Goal: Communication & Community: Answer question/provide support

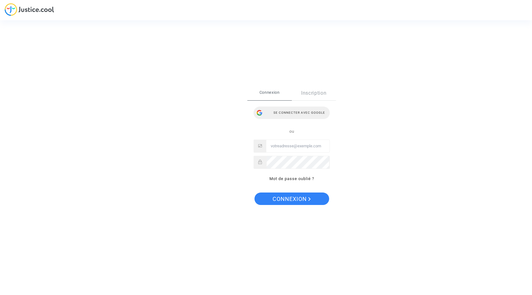
click at [303, 115] on div "Se connecter avec Google" at bounding box center [292, 112] width 76 height 12
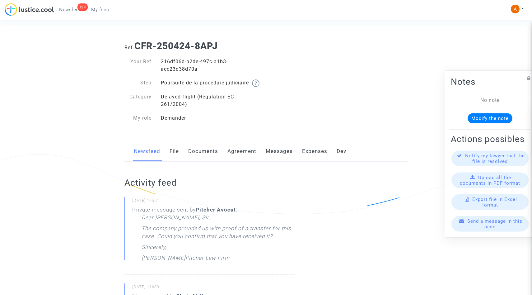
click at [274, 162] on link "Messages" at bounding box center [279, 151] width 27 height 21
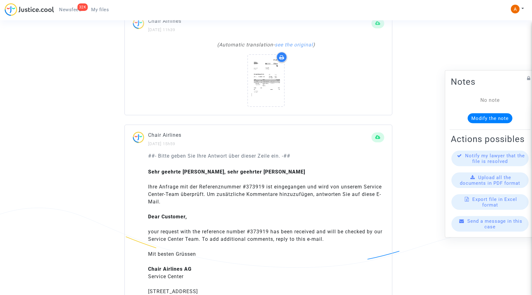
scroll to position [118, 0]
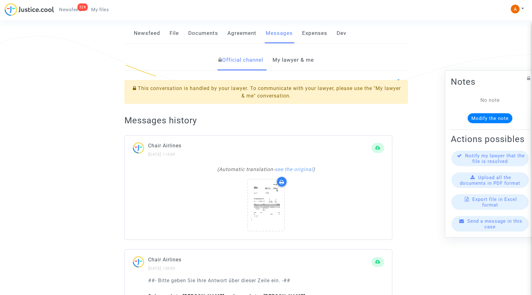
click at [309, 68] on link "My lawyer & me" at bounding box center [293, 60] width 41 height 21
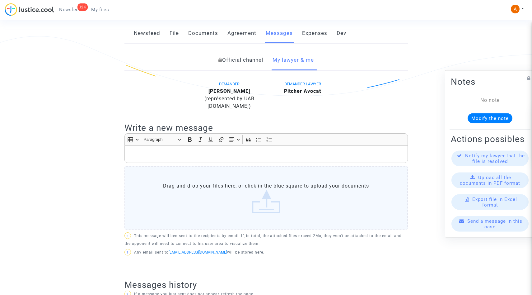
click at [230, 158] on p "Rich Text Editor, main" at bounding box center [266, 154] width 277 height 8
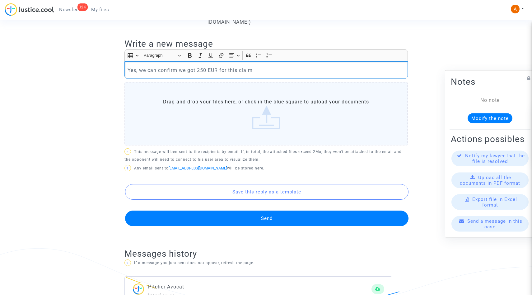
scroll to position [205, 0]
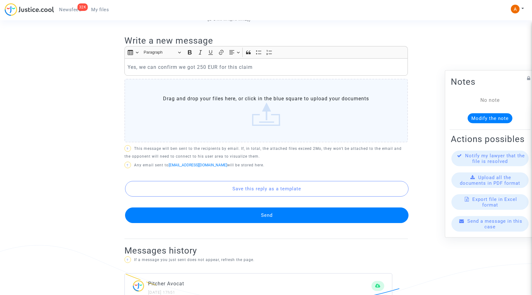
click at [190, 222] on button "Send" at bounding box center [267, 215] width 284 height 16
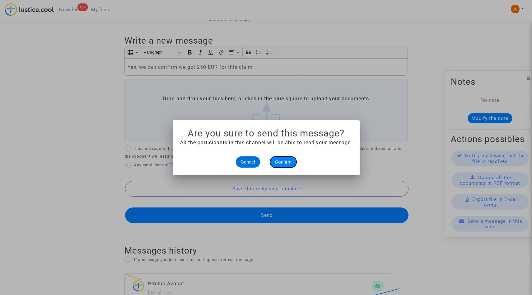
click at [284, 159] on span "Confirm" at bounding box center [283, 162] width 17 height 6
